Goal: Task Accomplishment & Management: Use online tool/utility

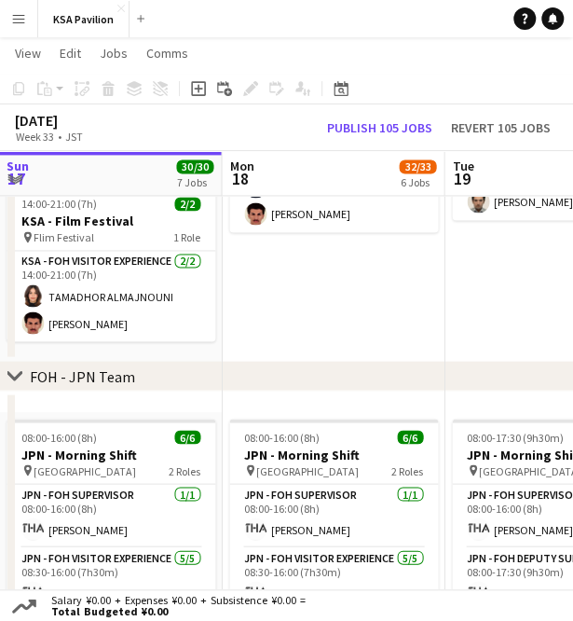
scroll to position [638, 0]
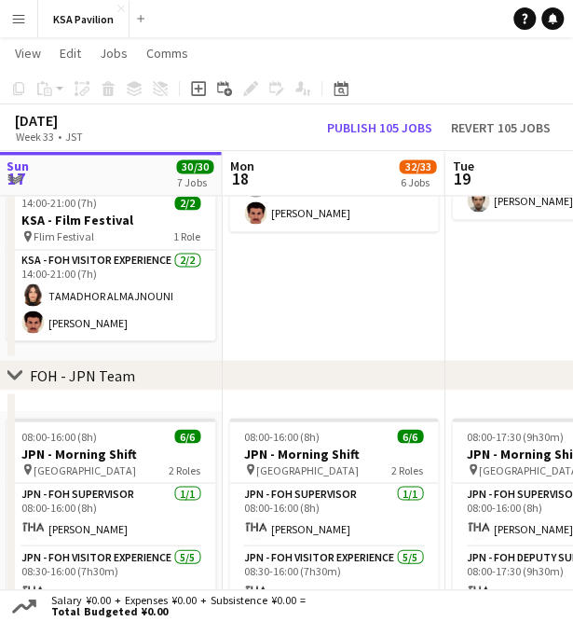
click at [445, 341] on app-date-cell "06:00-16:00 (10h) 8/8 KSA - Morning Shift pin [GEOGRAPHIC_DATA] 2 Roles Manager…" at bounding box center [556, 29] width 223 height 704
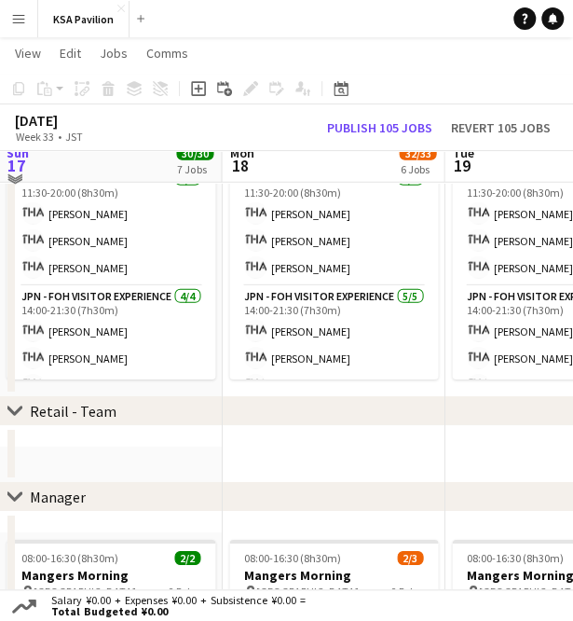
scroll to position [1217, 0]
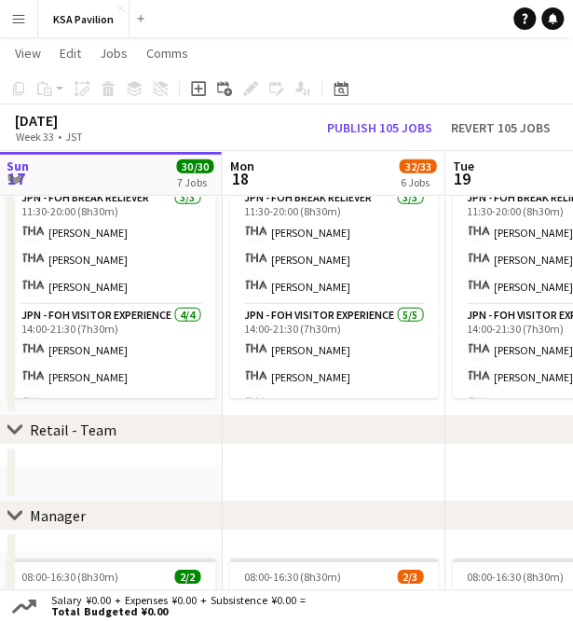
click at [466, 500] on div "chevron-right Manager" at bounding box center [286, 515] width 573 height 30
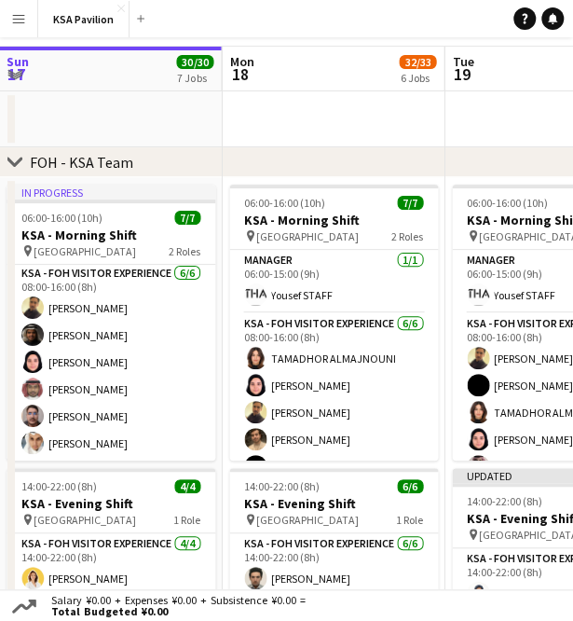
scroll to position [0, 0]
